Goal: Task Accomplishment & Management: Use online tool/utility

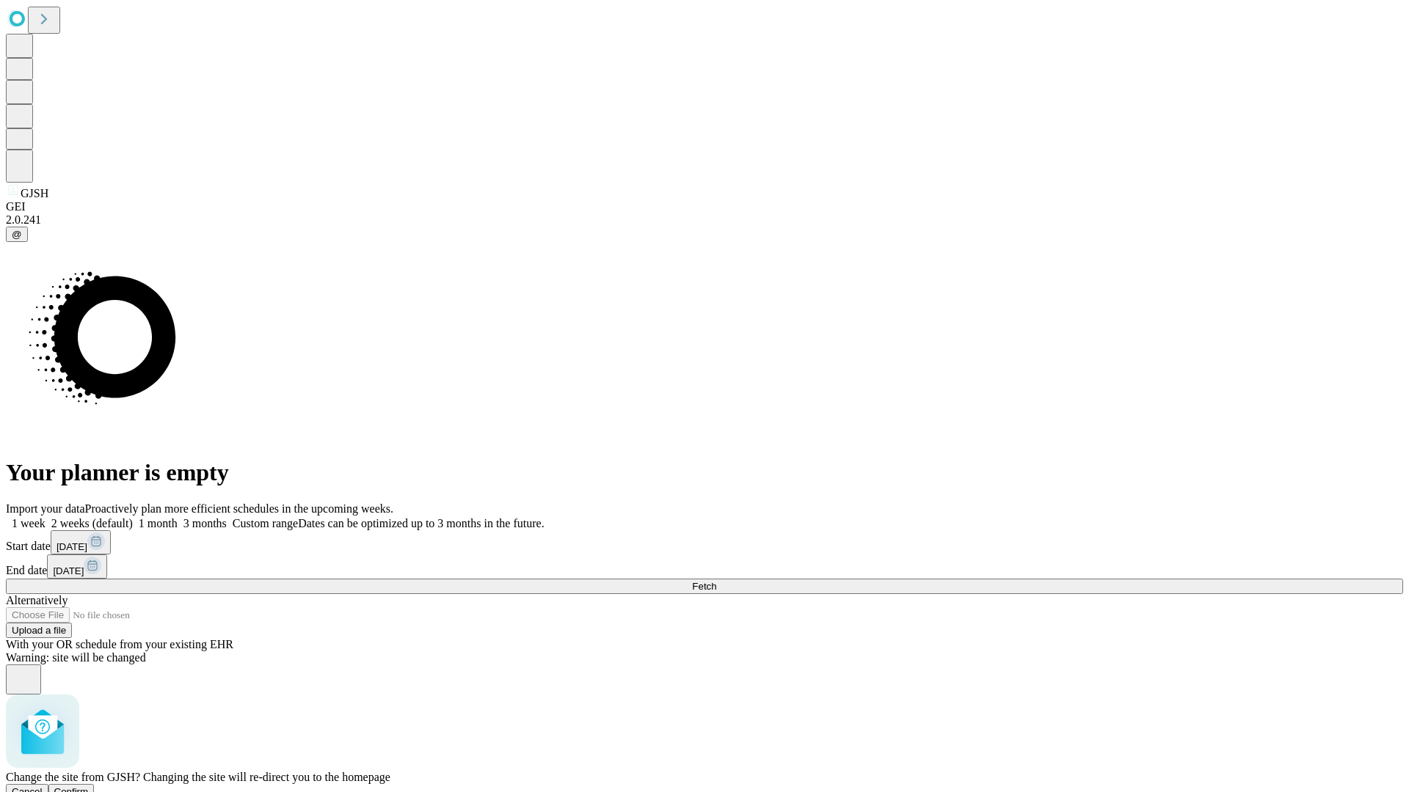
click at [89, 787] on span "Confirm" at bounding box center [71, 792] width 34 height 11
click at [45, 517] on label "1 week" at bounding box center [26, 523] width 40 height 12
click at [716, 581] on span "Fetch" at bounding box center [704, 586] width 24 height 11
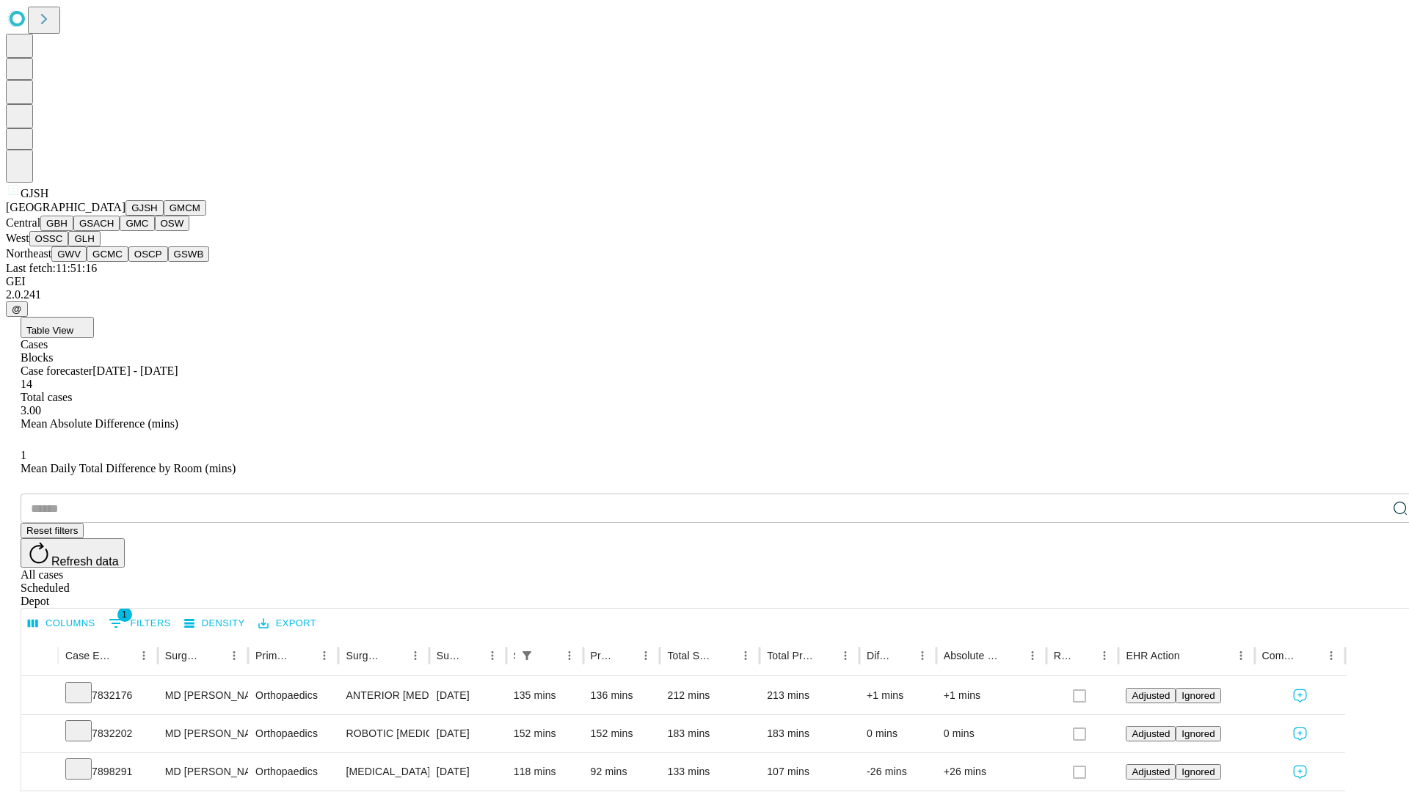
click at [164, 216] on button "GMCM" at bounding box center [185, 207] width 43 height 15
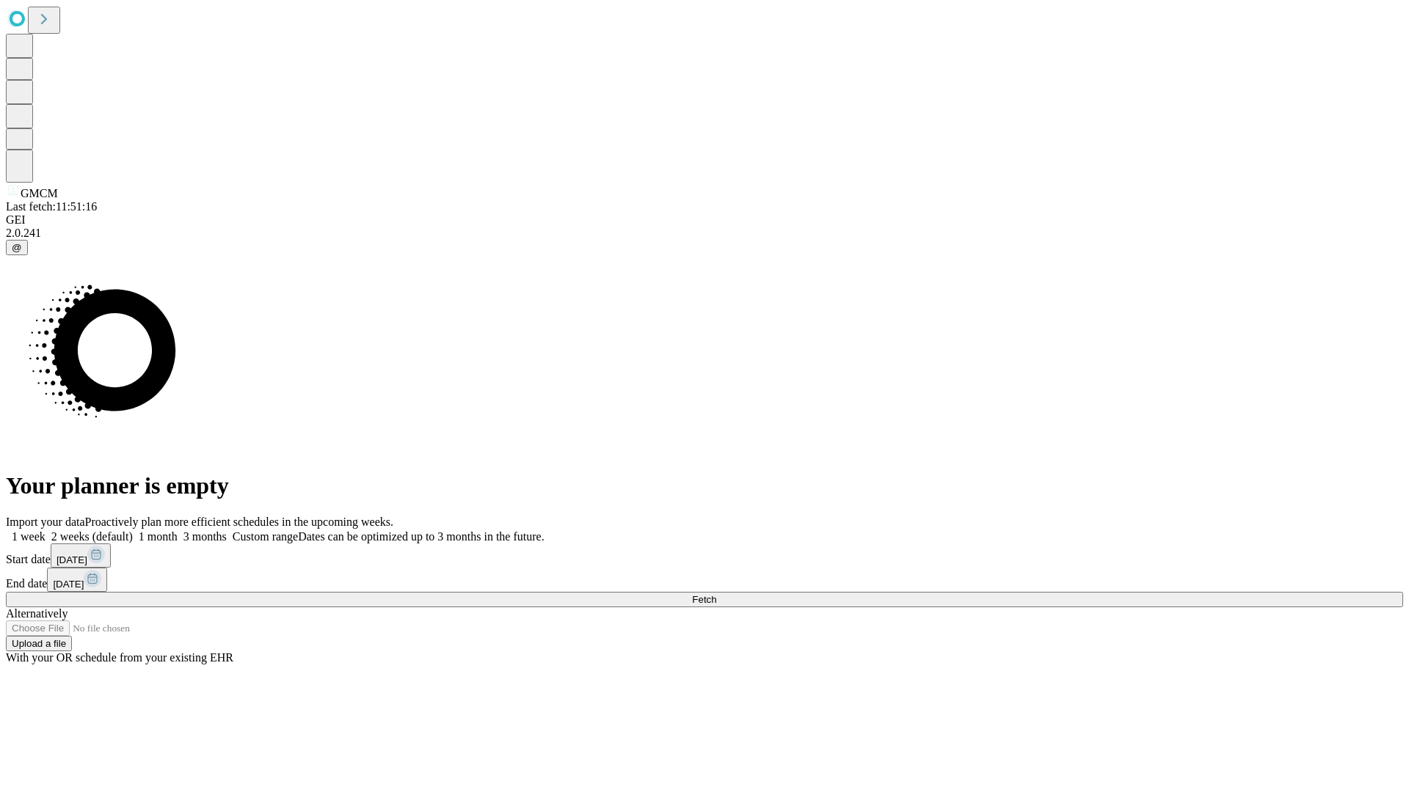
click at [45, 531] on label "1 week" at bounding box center [26, 537] width 40 height 12
click at [716, 594] on span "Fetch" at bounding box center [704, 599] width 24 height 11
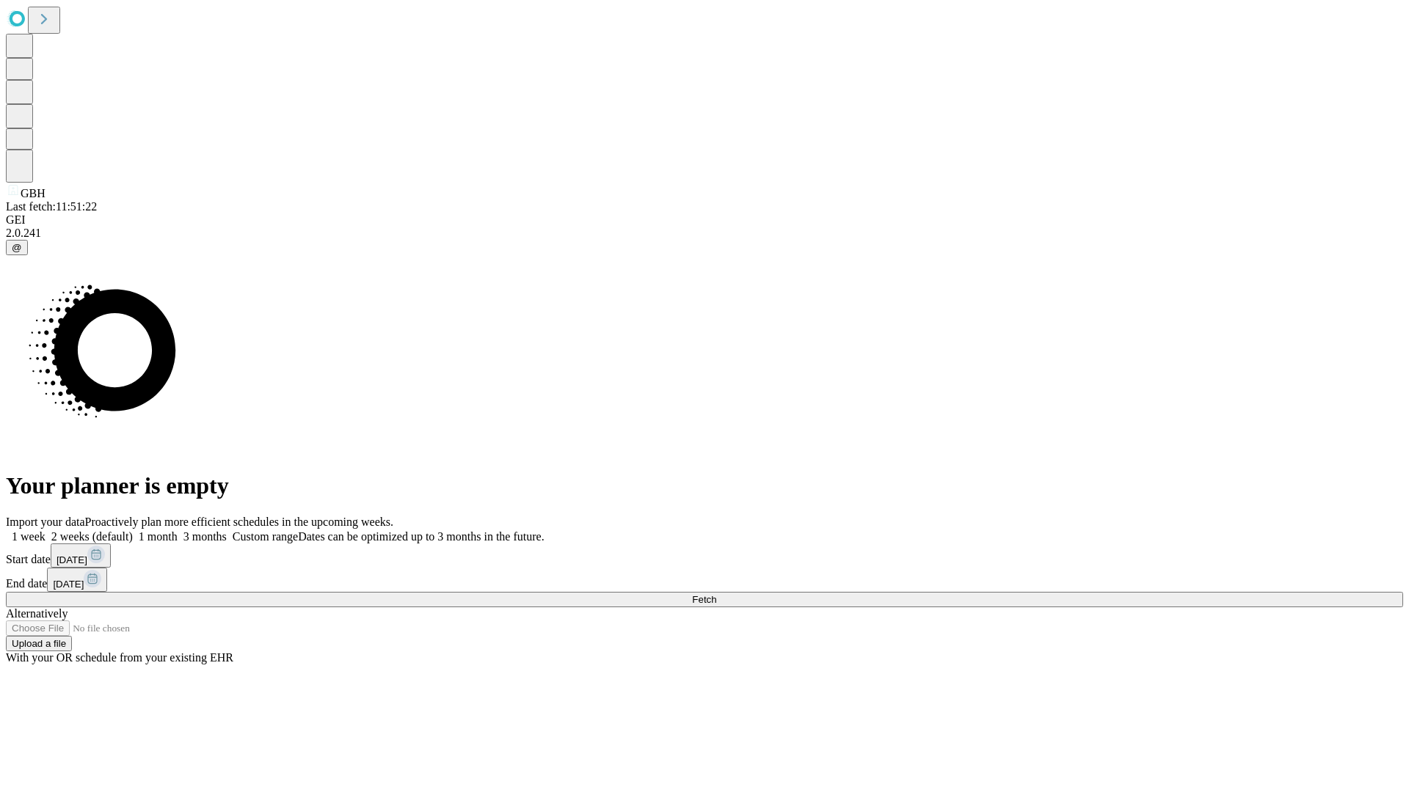
click at [45, 531] on label "1 week" at bounding box center [26, 537] width 40 height 12
click at [716, 594] on span "Fetch" at bounding box center [704, 599] width 24 height 11
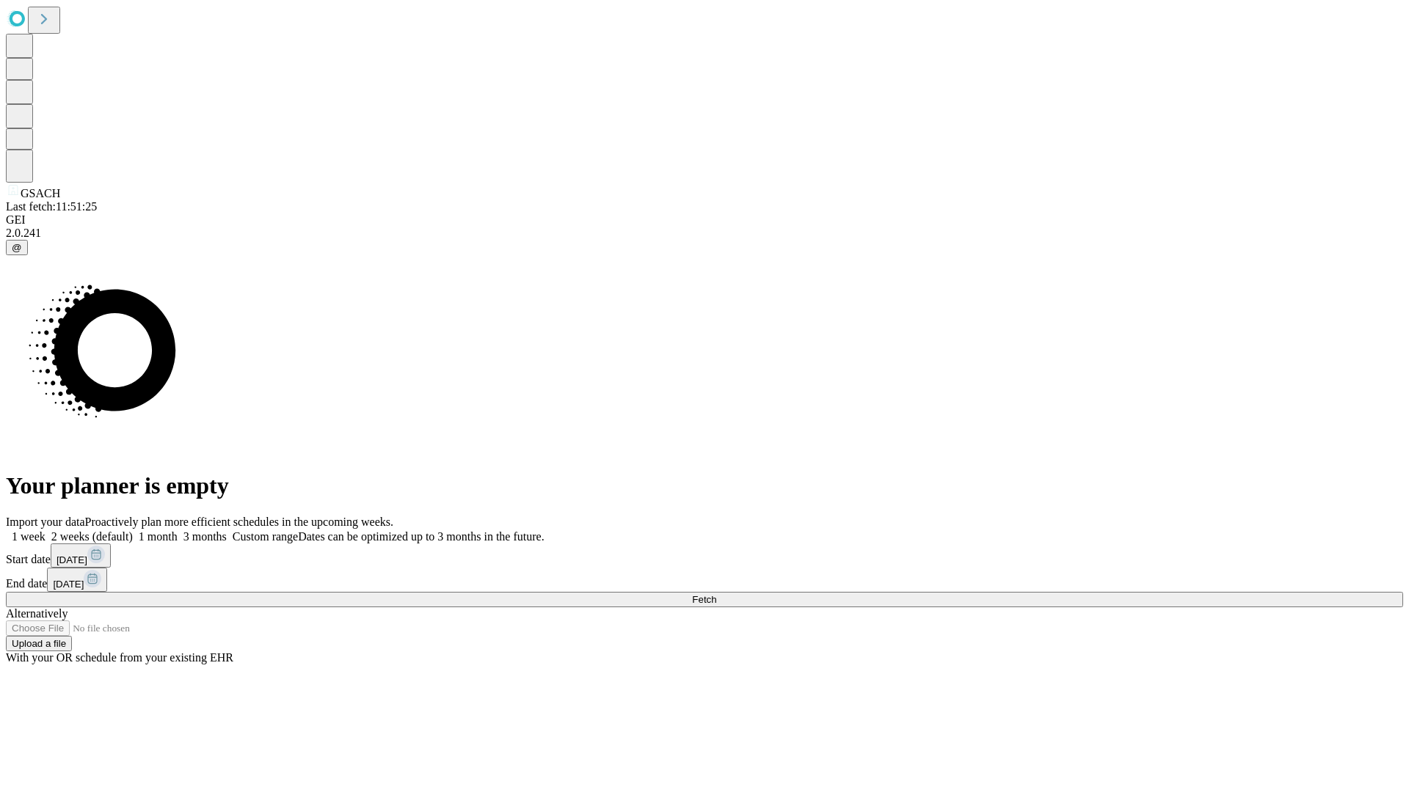
click at [45, 531] on label "1 week" at bounding box center [26, 537] width 40 height 12
click at [716, 594] on span "Fetch" at bounding box center [704, 599] width 24 height 11
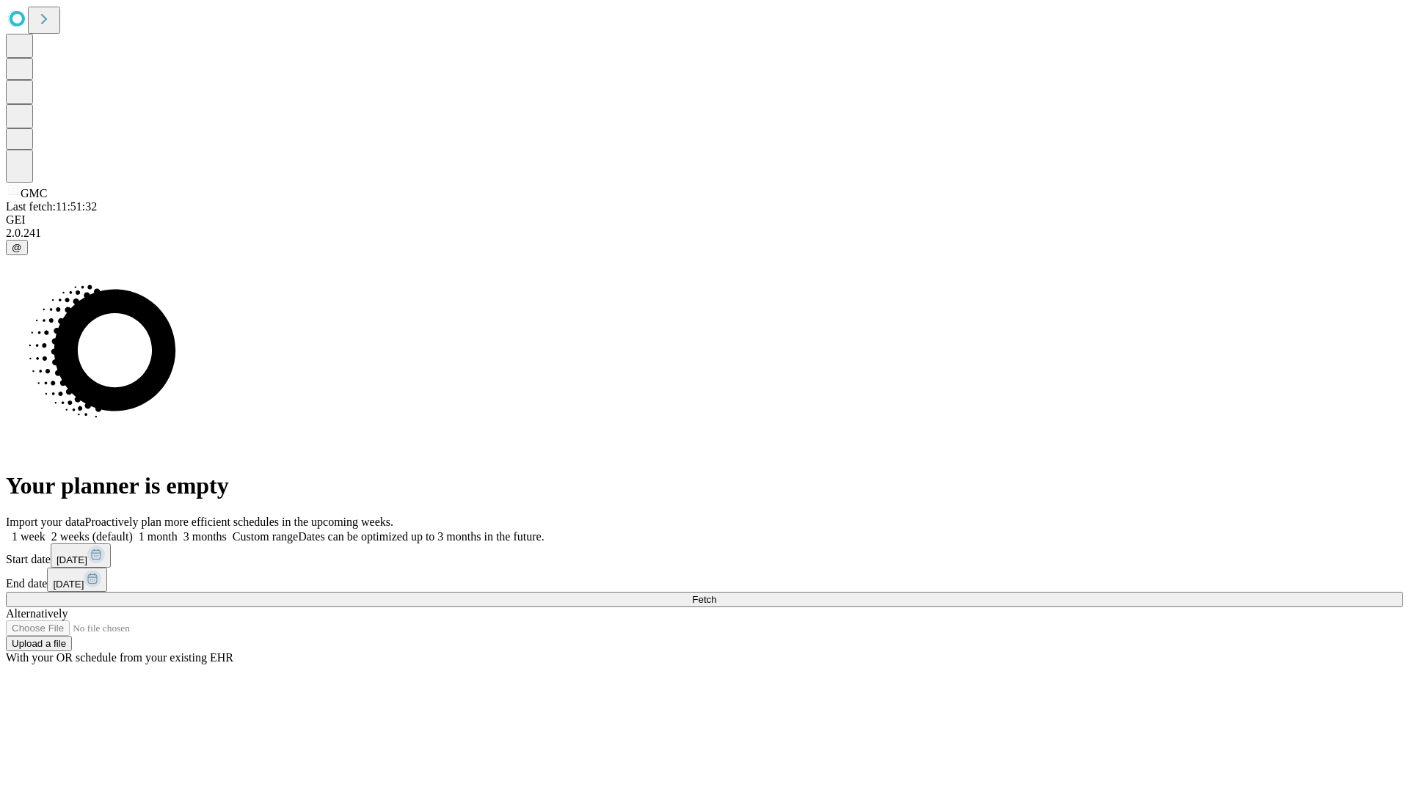
click at [45, 531] on label "1 week" at bounding box center [26, 537] width 40 height 12
click at [716, 594] on span "Fetch" at bounding box center [704, 599] width 24 height 11
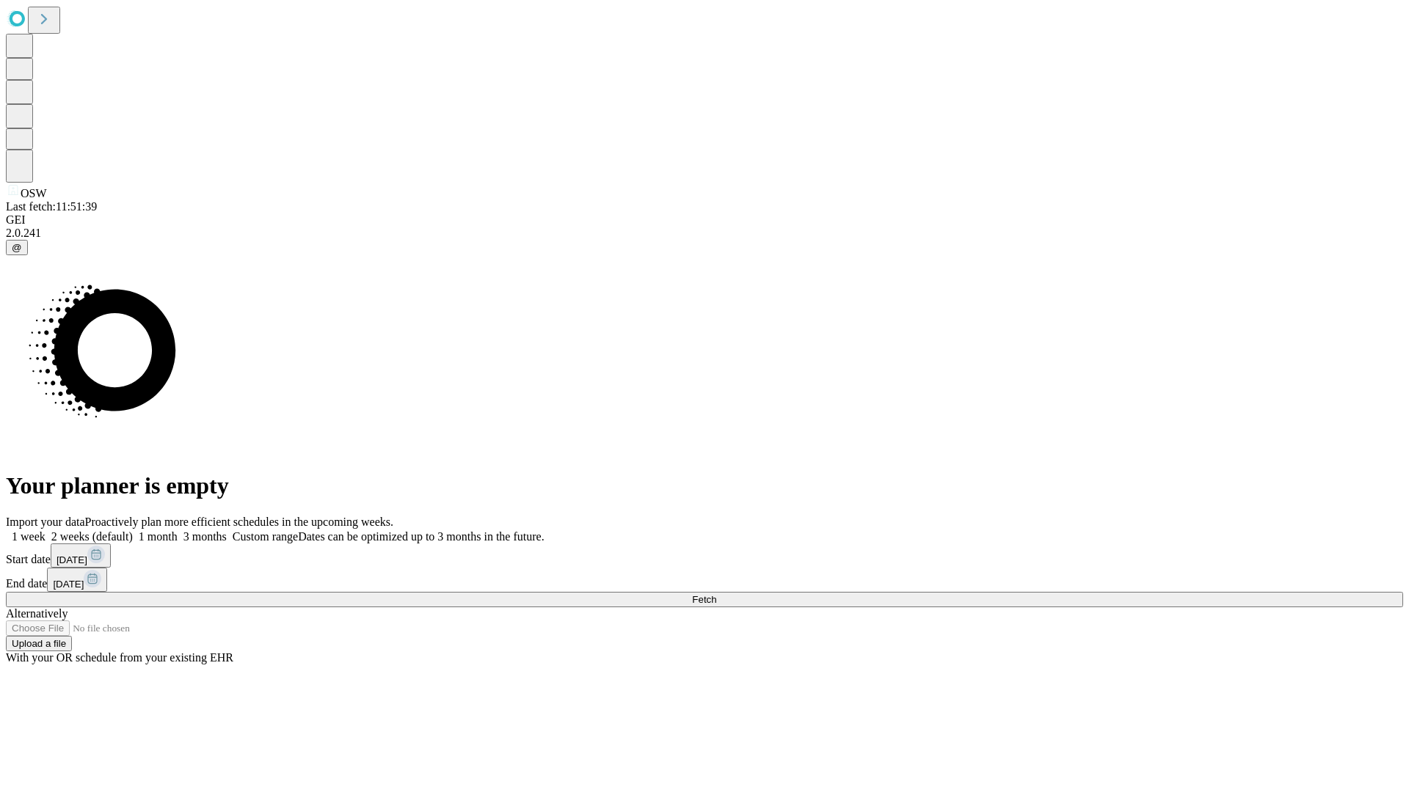
click at [45, 531] on label "1 week" at bounding box center [26, 537] width 40 height 12
click at [716, 594] on span "Fetch" at bounding box center [704, 599] width 24 height 11
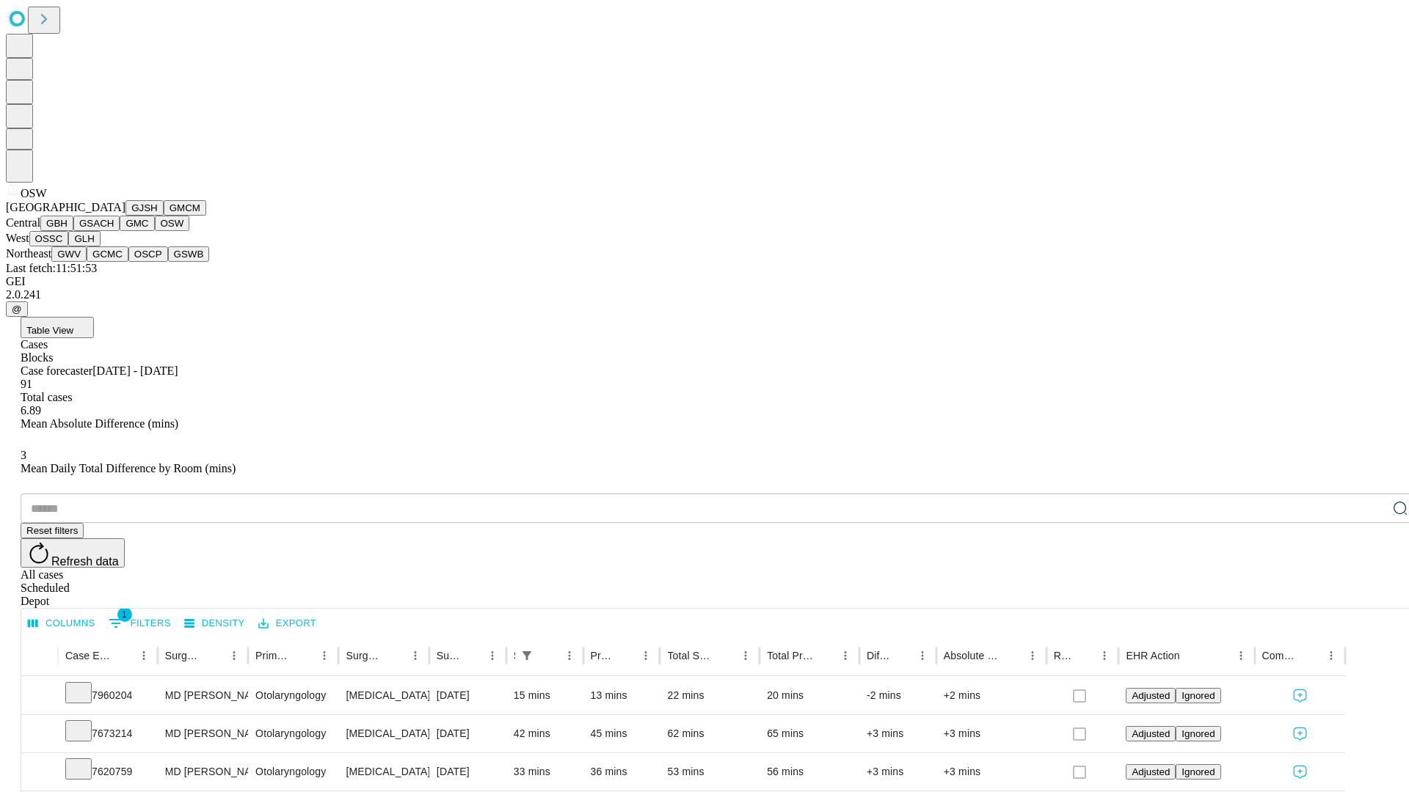
click at [69, 247] on button "OSSC" at bounding box center [49, 238] width 40 height 15
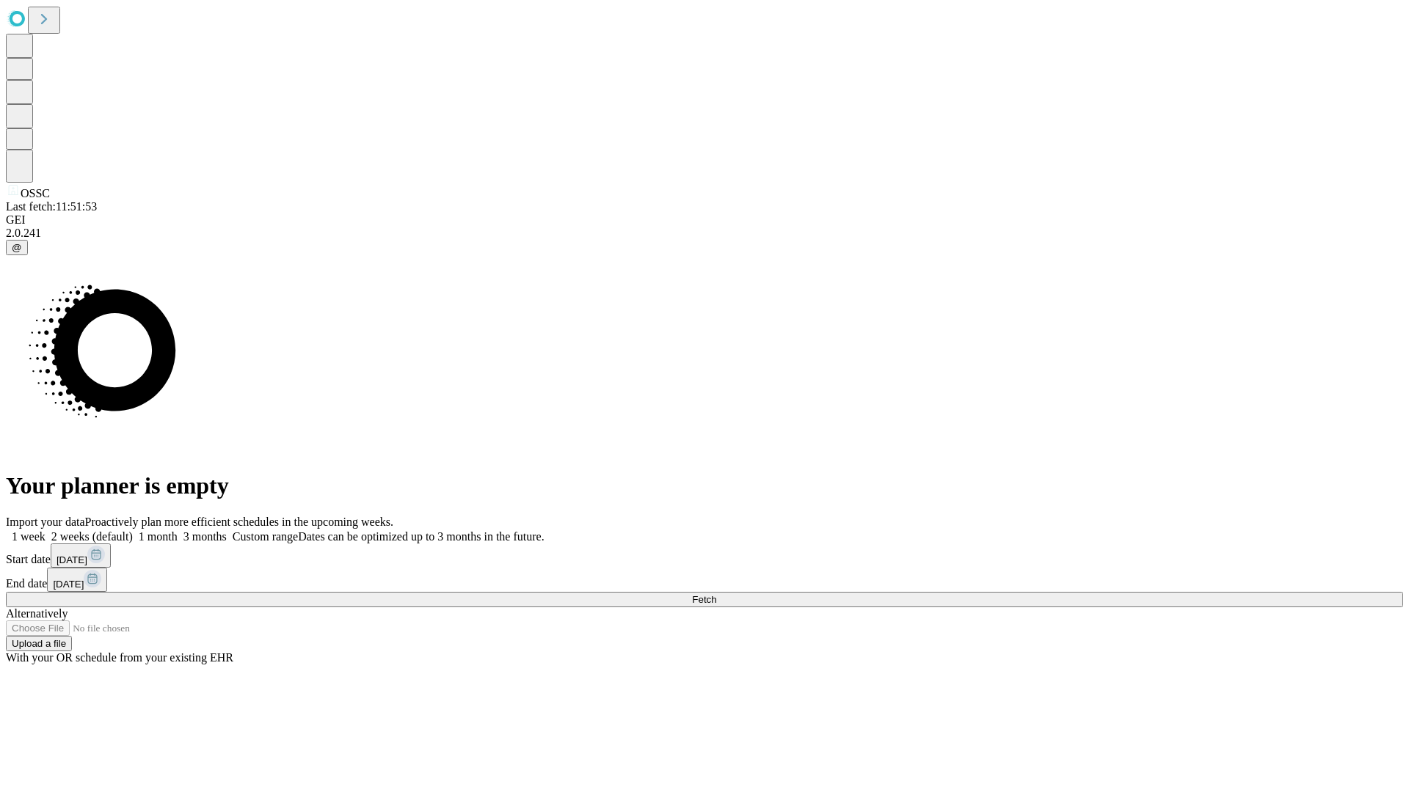
click at [45, 531] on label "1 week" at bounding box center [26, 537] width 40 height 12
click at [716, 594] on span "Fetch" at bounding box center [704, 599] width 24 height 11
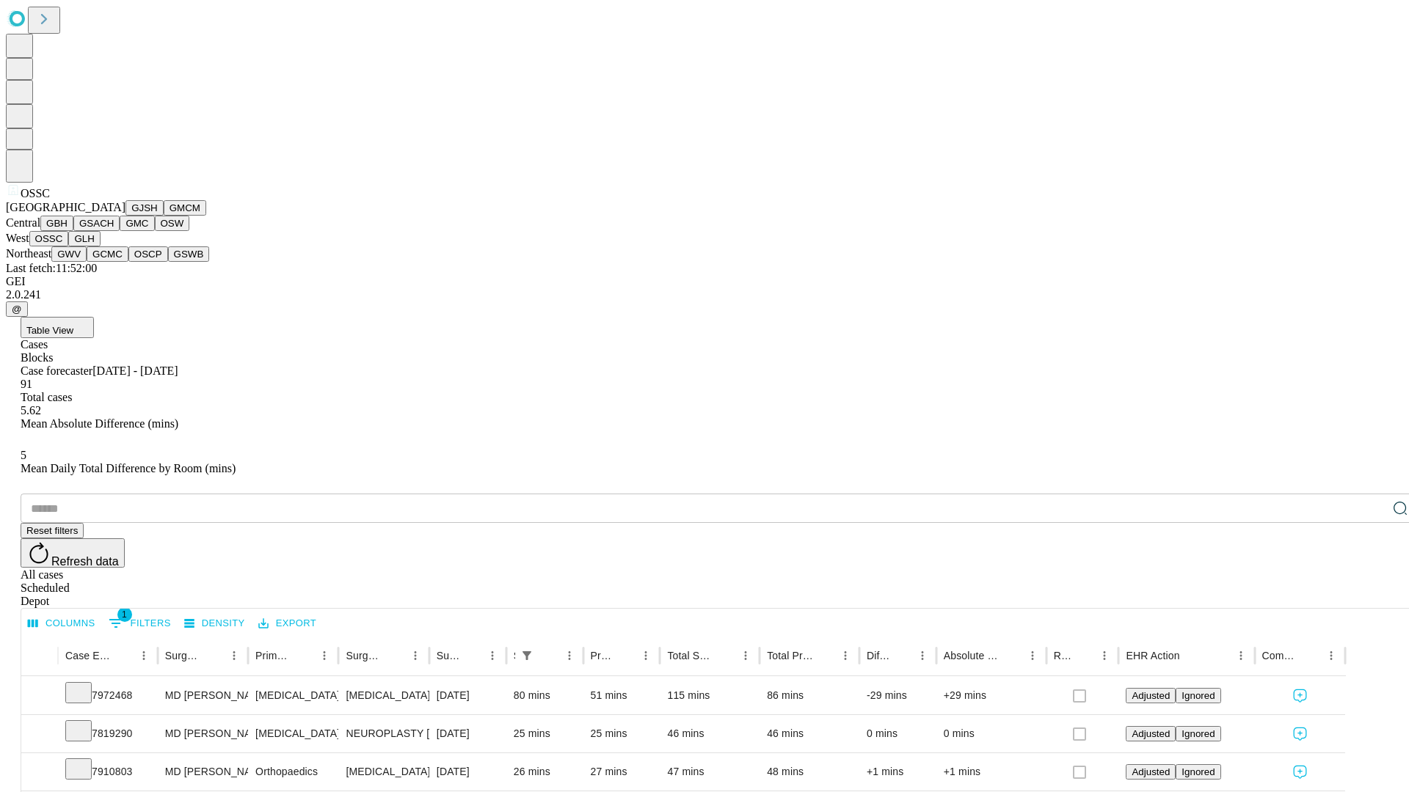
click at [100, 247] on button "GLH" at bounding box center [84, 238] width 32 height 15
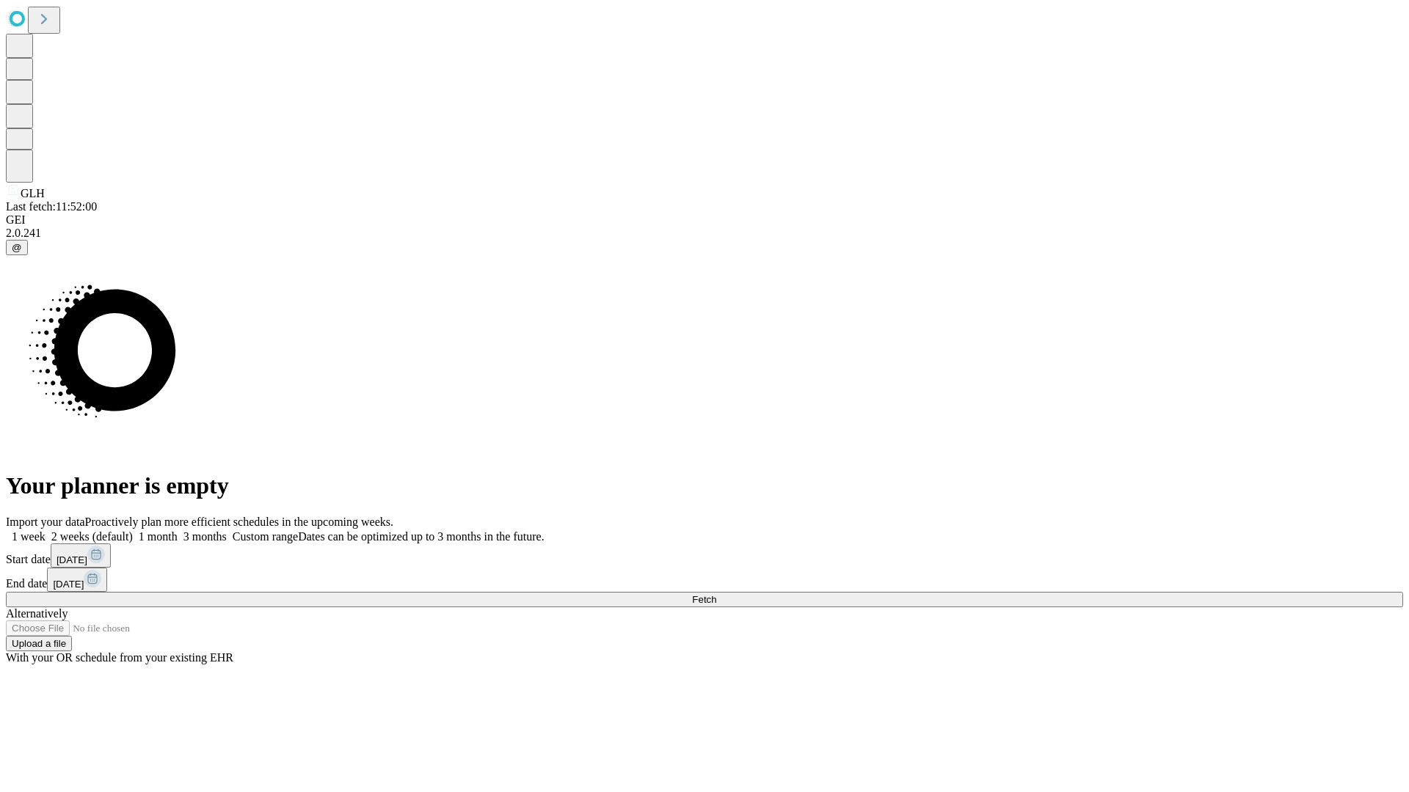
click at [45, 531] on label "1 week" at bounding box center [26, 537] width 40 height 12
click at [716, 594] on span "Fetch" at bounding box center [704, 599] width 24 height 11
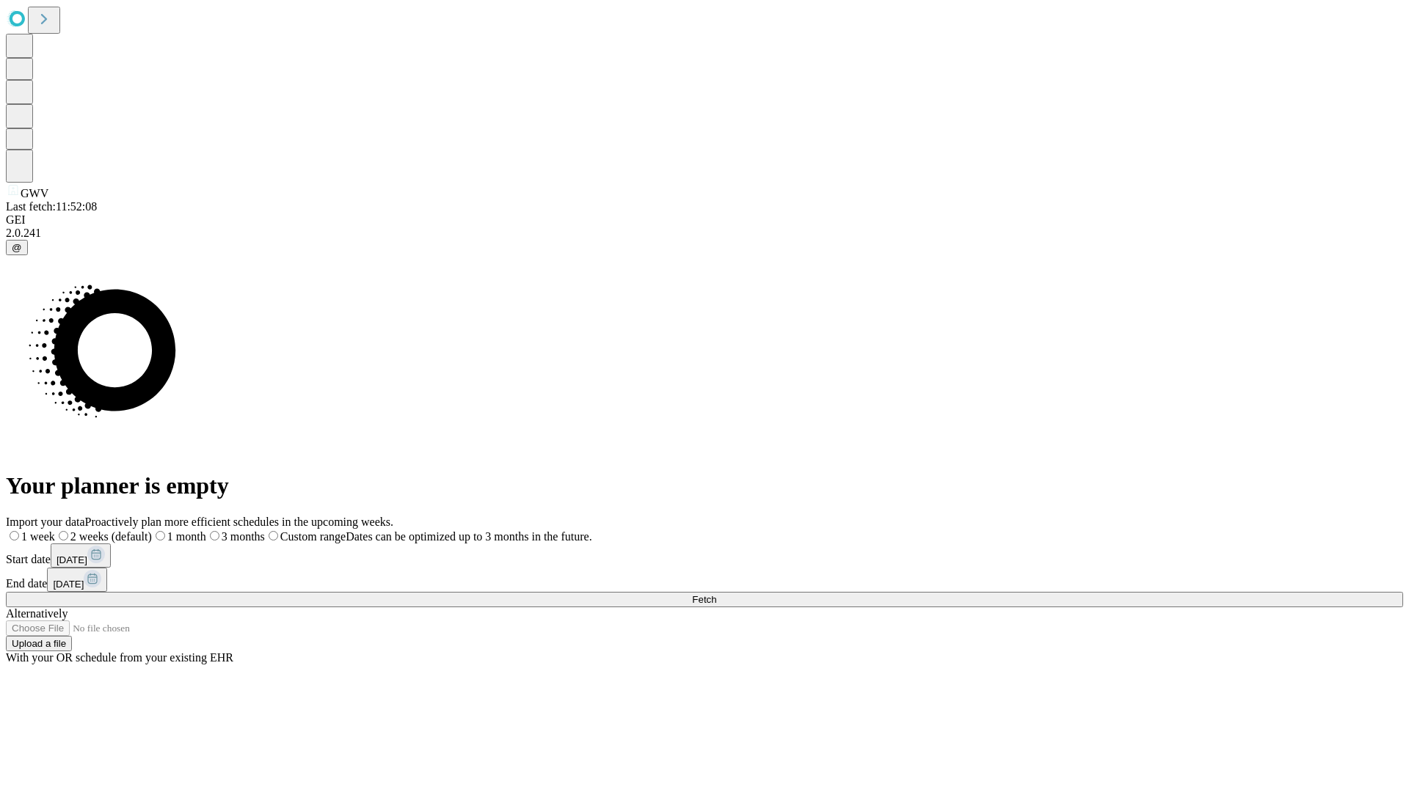
click at [716, 594] on span "Fetch" at bounding box center [704, 599] width 24 height 11
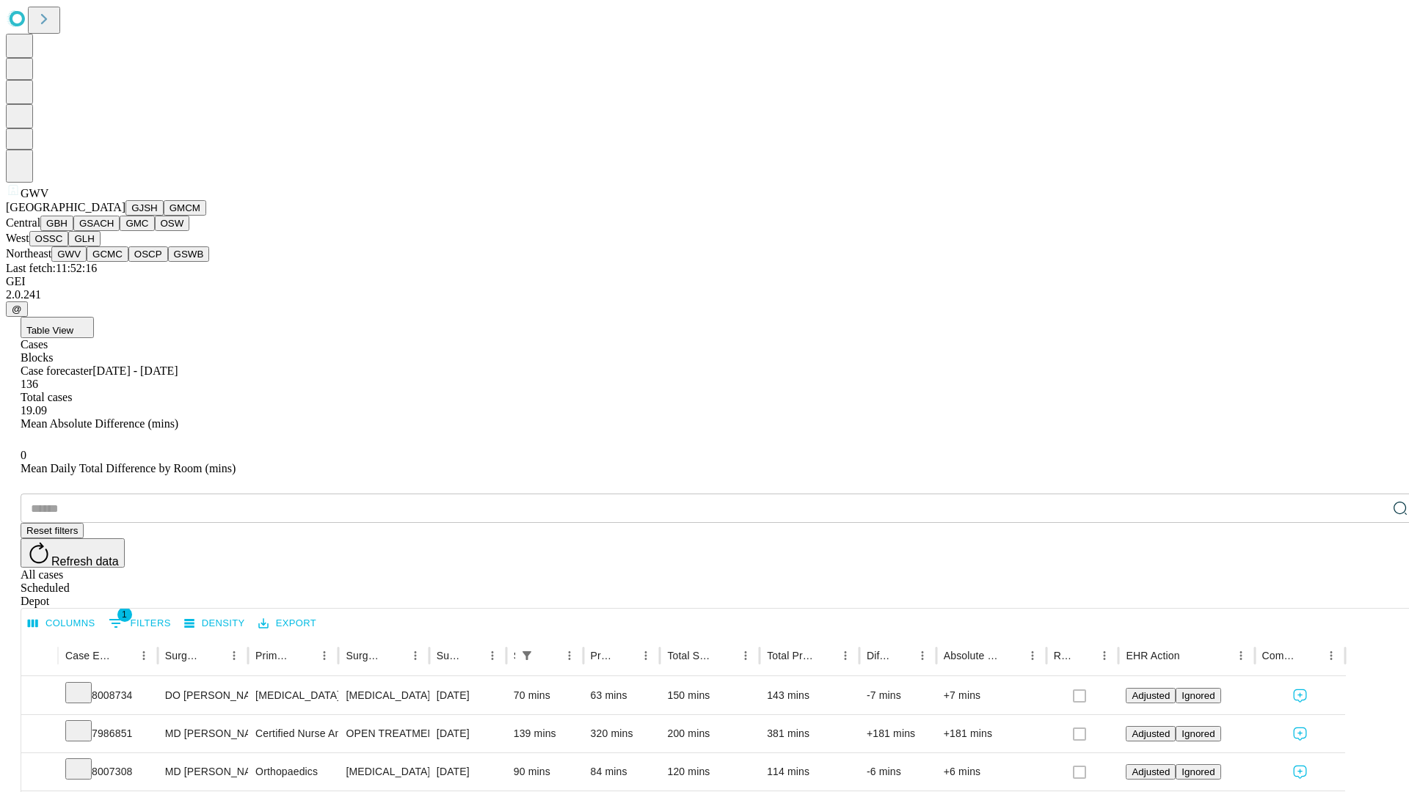
click at [114, 262] on button "GCMC" at bounding box center [108, 254] width 42 height 15
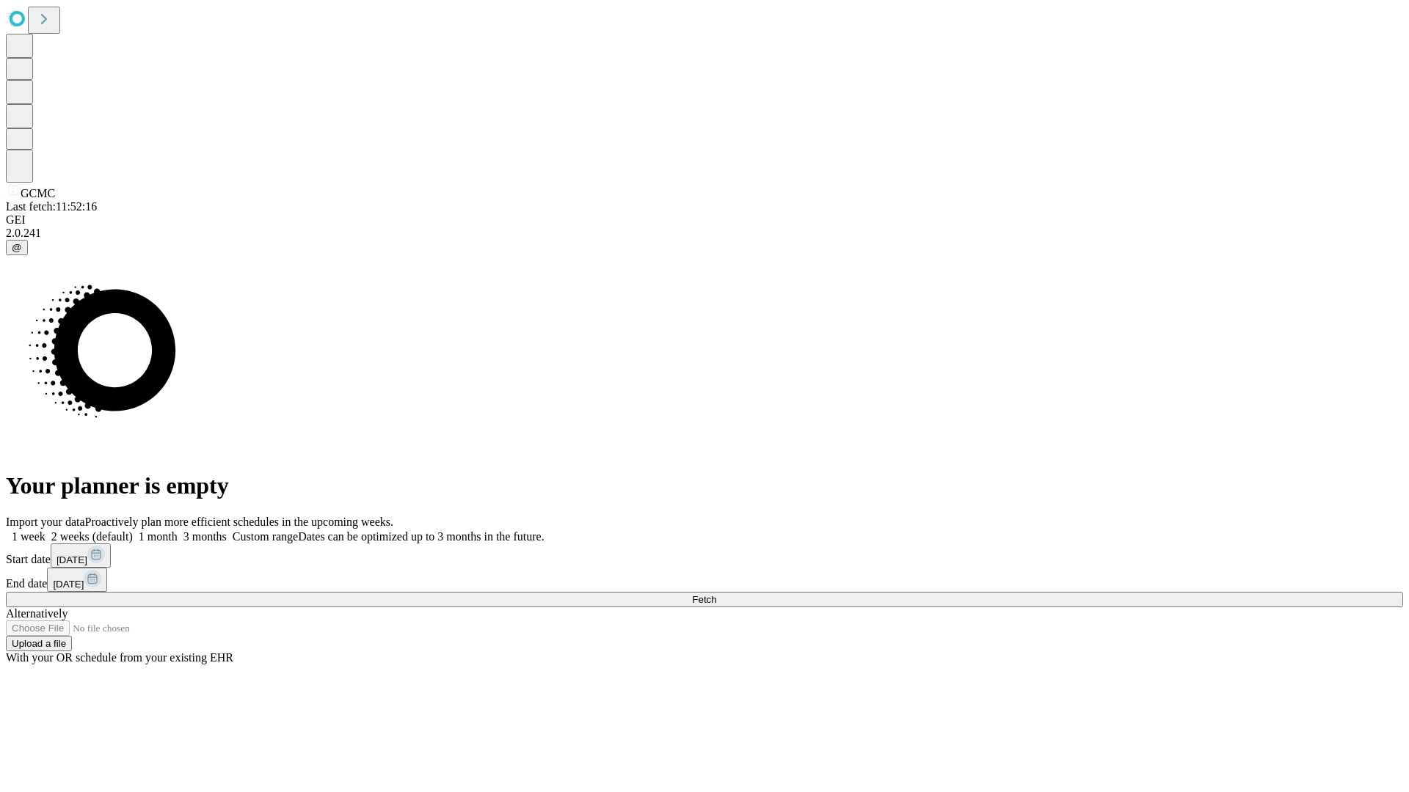
click at [45, 531] on label "1 week" at bounding box center [26, 537] width 40 height 12
click at [716, 594] on span "Fetch" at bounding box center [704, 599] width 24 height 11
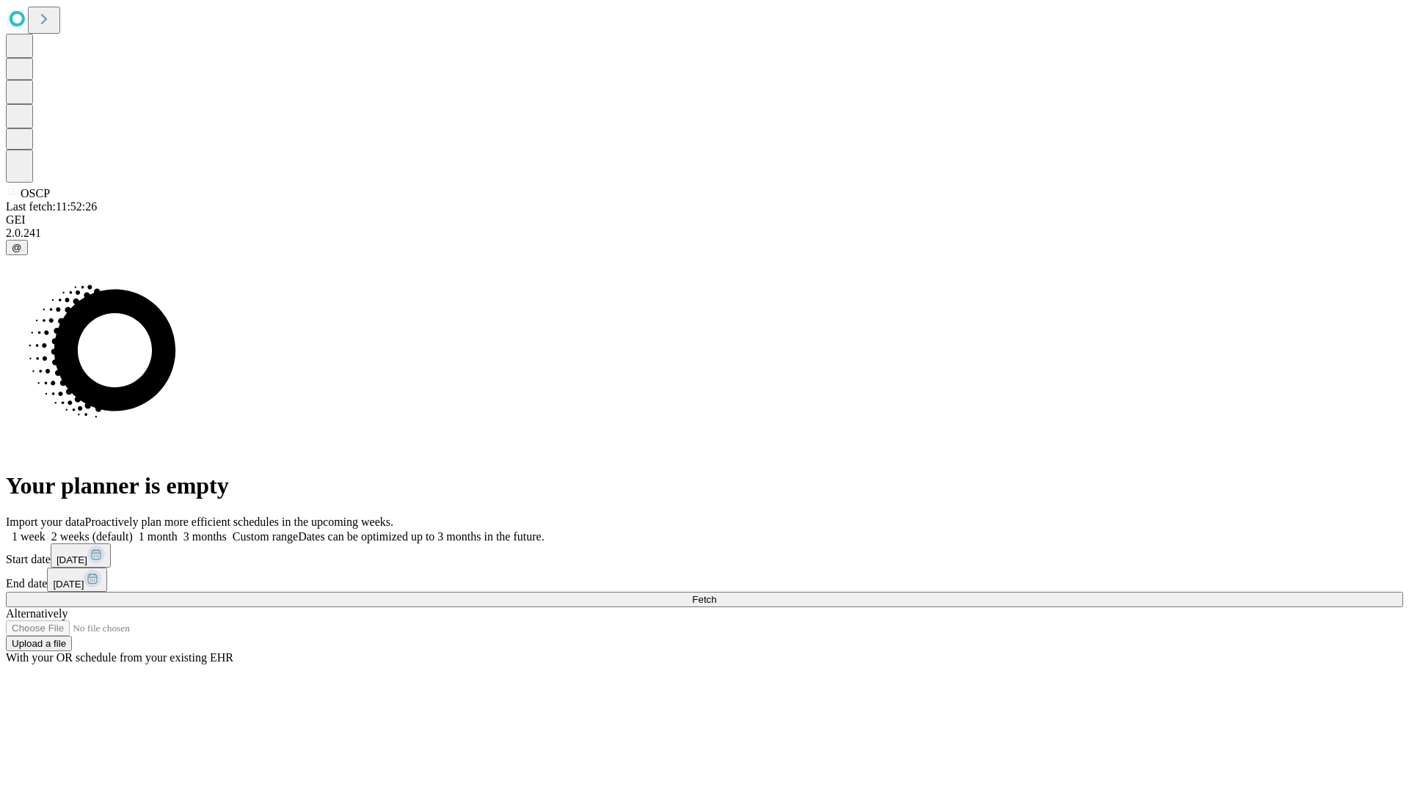
click at [45, 531] on label "1 week" at bounding box center [26, 537] width 40 height 12
click at [716, 594] on span "Fetch" at bounding box center [704, 599] width 24 height 11
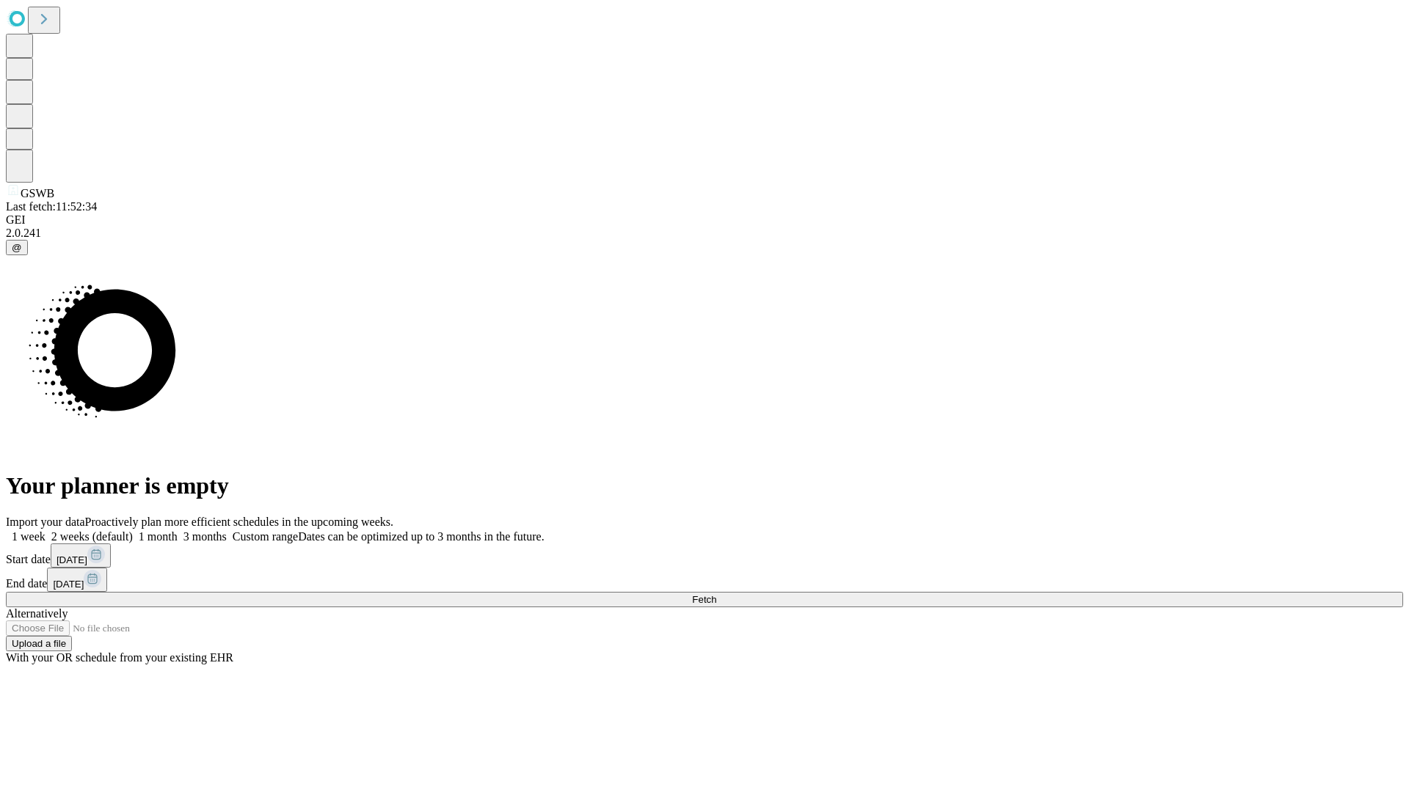
click at [716, 594] on span "Fetch" at bounding box center [704, 599] width 24 height 11
